Goal: Find specific page/section

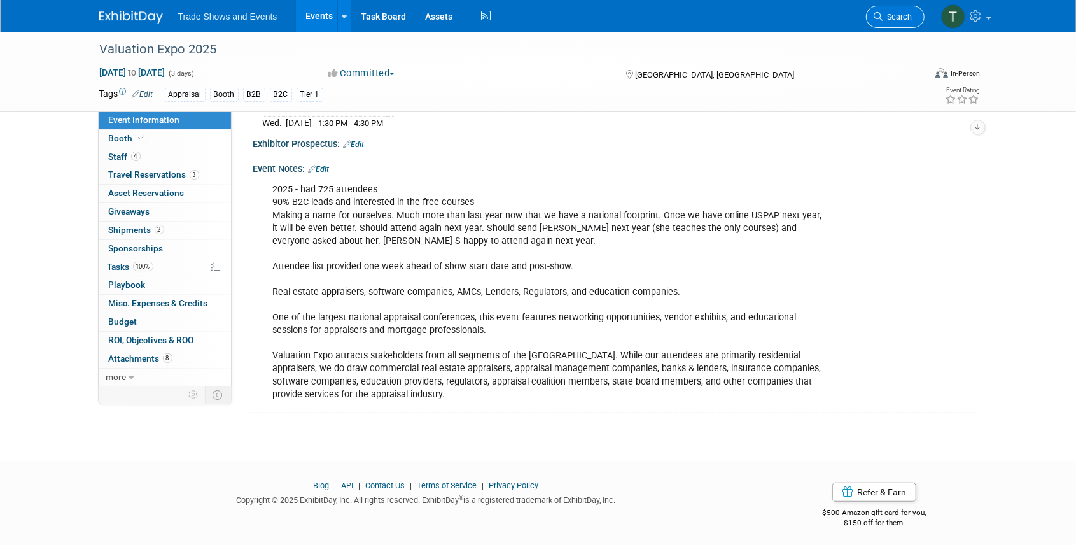
click at [914, 23] on link "Search" at bounding box center [895, 17] width 59 height 22
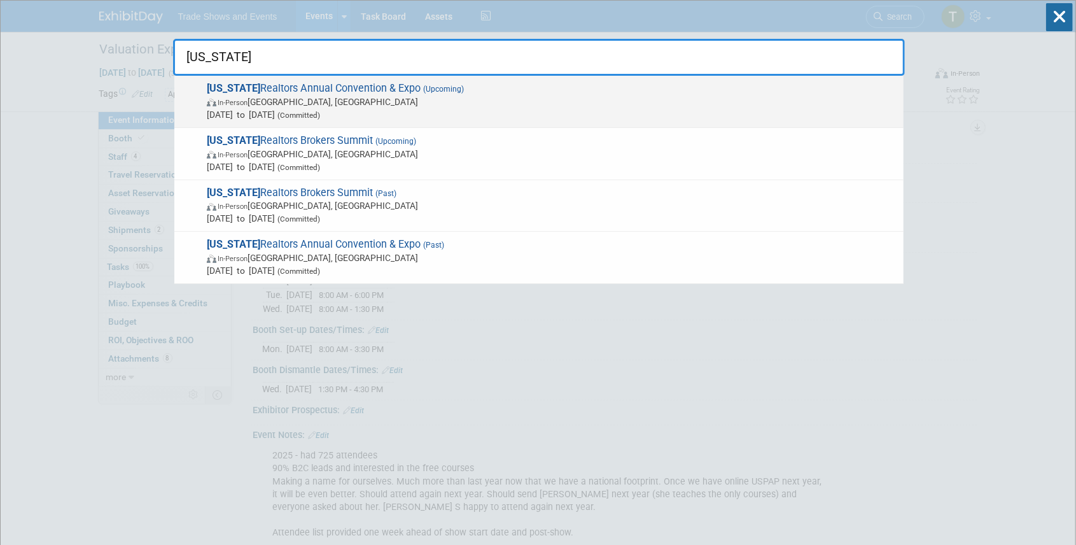
type input "[US_STATE]"
click at [322, 90] on span "[US_STATE] Realtors Annual Convention & Expo (Upcoming) In-Person [GEOGRAPHIC_D…" at bounding box center [550, 101] width 694 height 39
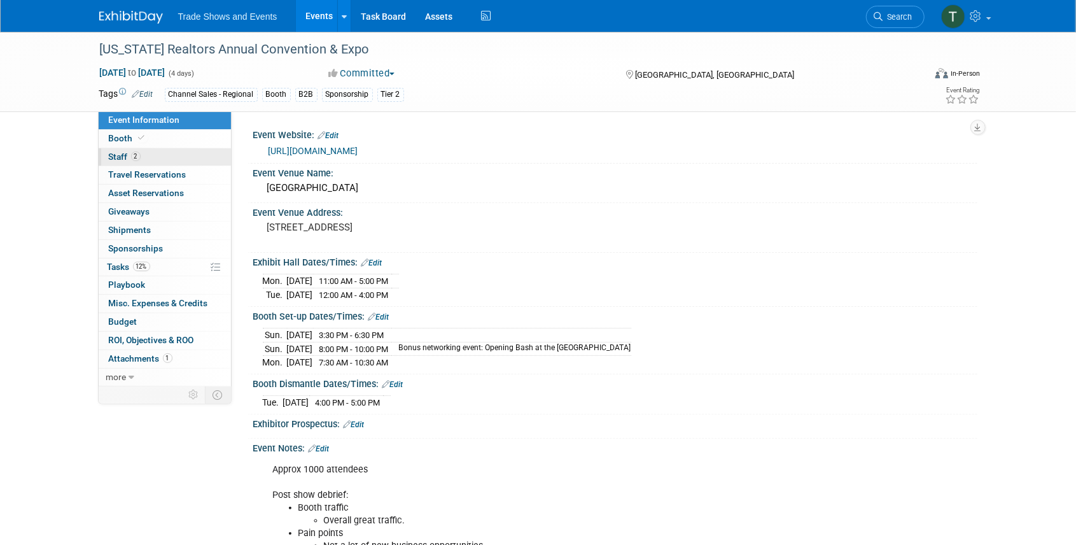
click at [128, 158] on span "Staff 2" at bounding box center [125, 156] width 32 height 10
